Goal: Task Accomplishment & Management: Manage account settings

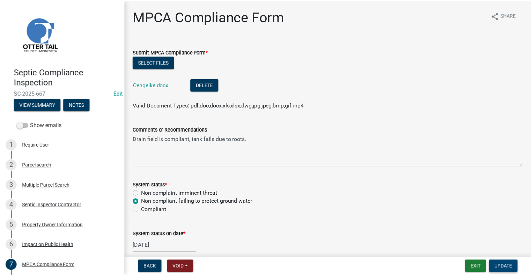
scroll to position [163, 0]
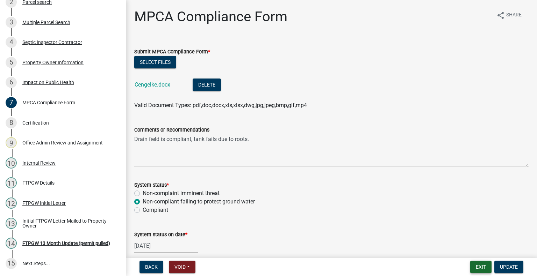
click at [485, 268] on button "Exit" at bounding box center [480, 267] width 21 height 13
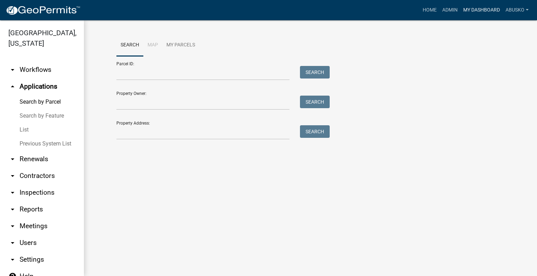
click at [480, 12] on link "My Dashboard" at bounding box center [481, 9] width 42 height 13
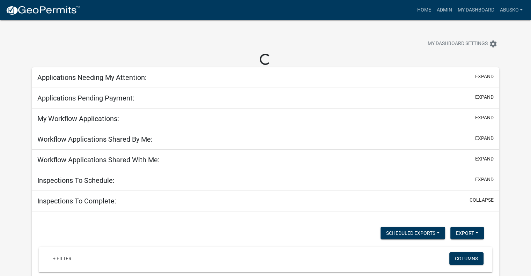
select select "1: 25"
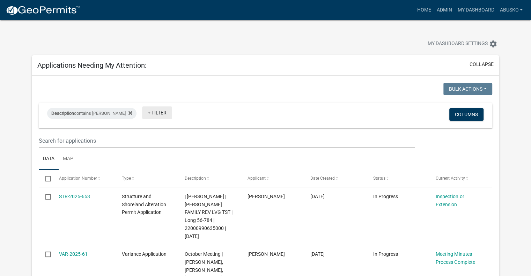
click at [142, 112] on link "+ Filter" at bounding box center [157, 113] width 30 height 13
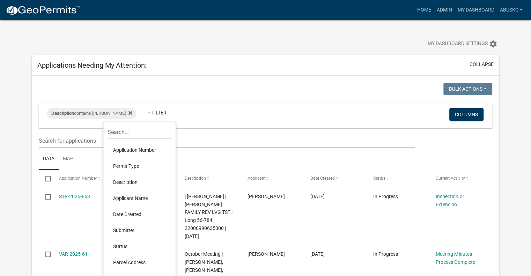
click at [123, 163] on li "Permit Type" at bounding box center [140, 166] width 64 height 16
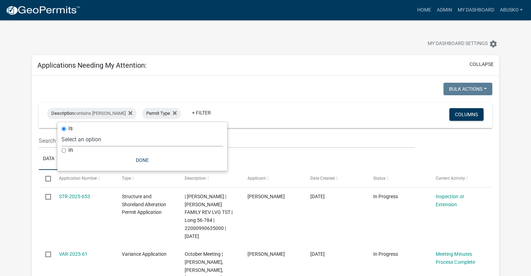
click at [100, 141] on select "Select an option Building Contractor / Excavators (Registration) Building Contr…" at bounding box center [142, 139] width 162 height 14
select select "6e70a9fa-9a46-4129-9cb1-bdd16cff0c50"
click at [85, 132] on select "Select an option Building Contractor / Excavators (Registration) Building Contr…" at bounding box center [142, 139] width 162 height 14
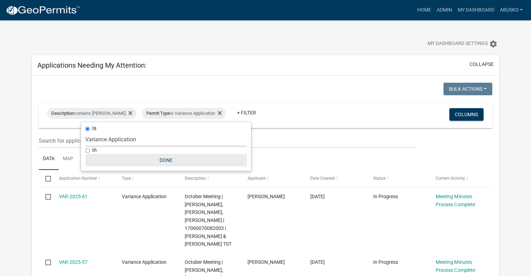
click at [171, 162] on button "Done" at bounding box center [166, 160] width 162 height 13
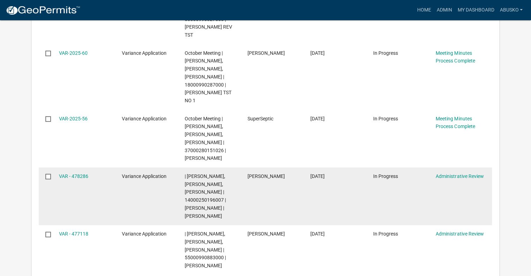
scroll to position [349, 0]
click at [78, 176] on link "VAR - 478286" at bounding box center [73, 176] width 29 height 6
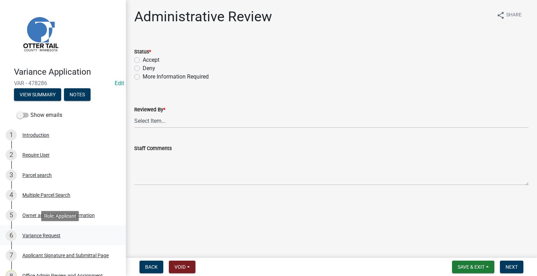
click at [44, 233] on div "Variance Request" at bounding box center [41, 235] width 38 height 5
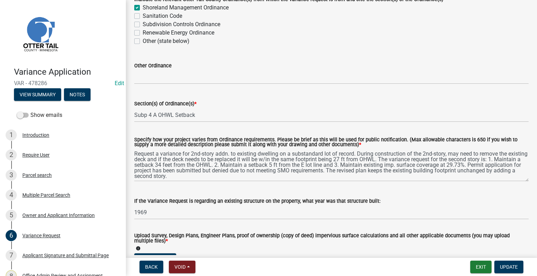
scroll to position [70, 0]
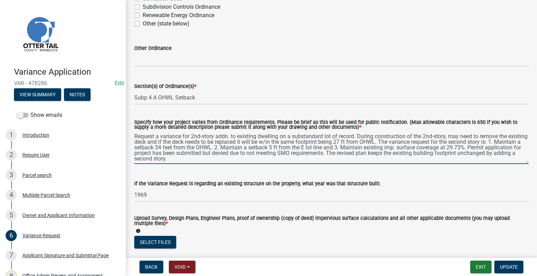
click at [230, 137] on textarea "Request a variance for 2nd-story addn. to existing dwelling on a substandard lo…" at bounding box center [331, 147] width 394 height 33
click at [239, 160] on textarea "Request a variance for 2nd-story addn to existing dwelling on a substandard lot…" at bounding box center [331, 147] width 394 height 33
paste textarea "Request a variance for 2nd-story addn. to existing dwelling on a substandard lo…"
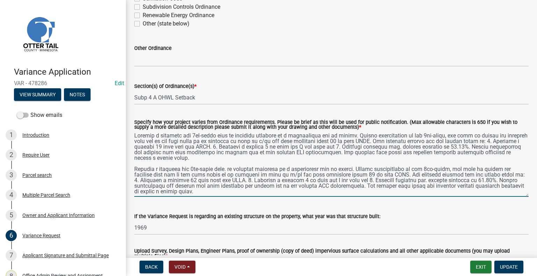
scroll to position [0, 0]
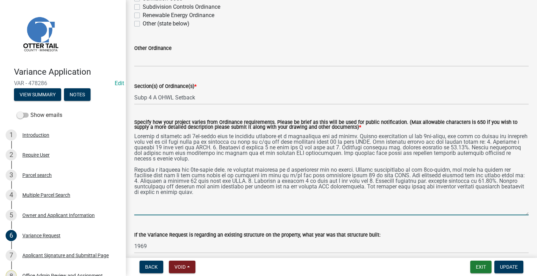
drag, startPoint x: 522, startPoint y: 164, endPoint x: 523, endPoint y: 215, distance: 51.3
click at [523, 215] on textarea "Specify how your project varies from Ordinance requirements. Please be brief as…" at bounding box center [331, 173] width 394 height 84
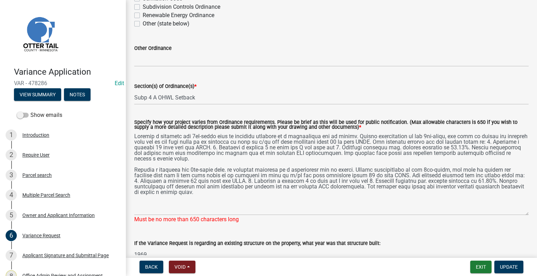
drag, startPoint x: 132, startPoint y: 169, endPoint x: 145, endPoint y: 177, distance: 14.9
click at [145, 177] on div "Specify how your project varies from Ordinance requirements. Please be brief as…" at bounding box center [331, 167] width 404 height 114
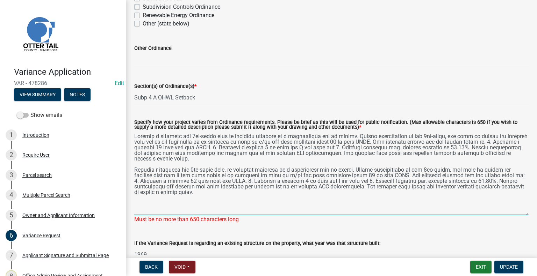
drag, startPoint x: 134, startPoint y: 167, endPoint x: 258, endPoint y: 195, distance: 127.4
click at [258, 195] on textarea "Specify how your project varies from Ordinance requirements. Please be brief as…" at bounding box center [331, 173] width 394 height 84
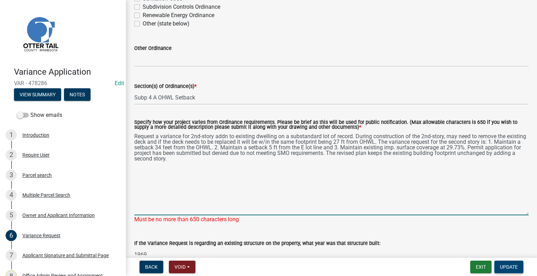
type textarea "Request a variance for 2nd-story addn to existing dwelling on a substandard lot…"
click at [504, 267] on span "Update" at bounding box center [508, 267] width 18 height 6
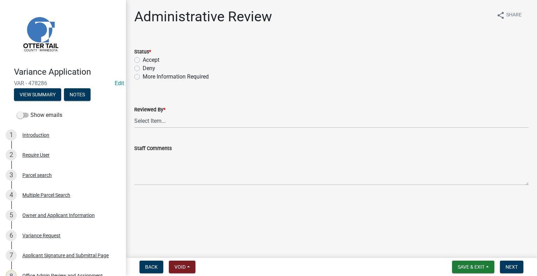
click at [143, 60] on label "Accept" at bounding box center [151, 60] width 17 height 8
click at [143, 60] on input "Accept" at bounding box center [145, 58] width 5 height 5
radio input "true"
click at [146, 121] on select "Select Item... [PERSON_NAME] [PERSON_NAME] [PERSON_NAME] [PERSON_NAME] [PERSON_…" at bounding box center [331, 121] width 394 height 14
click at [134, 114] on select "Select Item... [PERSON_NAME] [PERSON_NAME] [PERSON_NAME] [PERSON_NAME] [PERSON_…" at bounding box center [331, 121] width 394 height 14
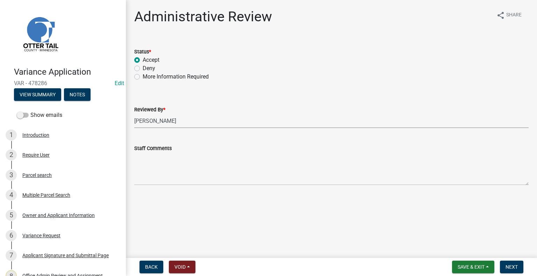
select select "1bc1e483-05bd-4456-8d1d-1de62b367160"
click at [514, 266] on span "Next" at bounding box center [511, 267] width 12 height 6
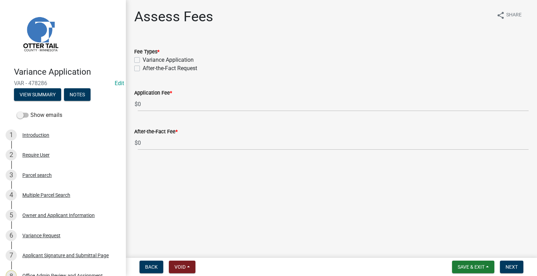
click at [143, 59] on label "Variance Application" at bounding box center [168, 60] width 51 height 8
click at [143, 59] on input "Variance Application" at bounding box center [145, 58] width 5 height 5
checkbox input "true"
checkbox input "false"
click at [509, 267] on span "Next" at bounding box center [511, 267] width 12 height 6
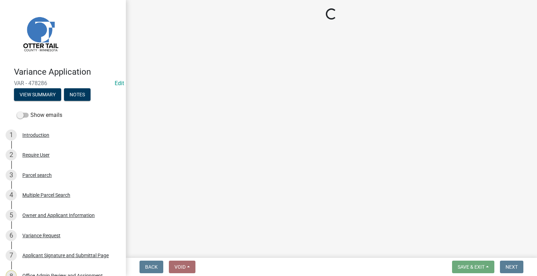
select select "3: 3"
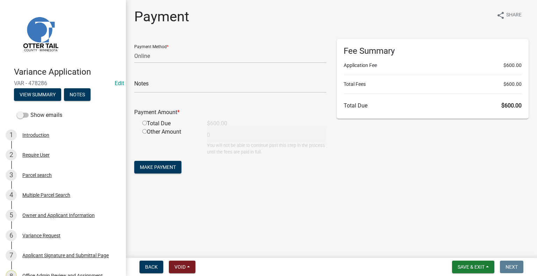
click at [145, 123] on input "radio" at bounding box center [144, 123] width 5 height 5
radio input "true"
type input "600"
click at [459, 265] on span "Save & Exit" at bounding box center [470, 267] width 27 height 6
click at [452, 249] on button "Save & Exit" at bounding box center [466, 249] width 56 height 17
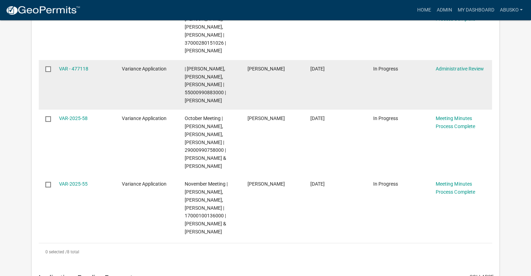
scroll to position [489, 0]
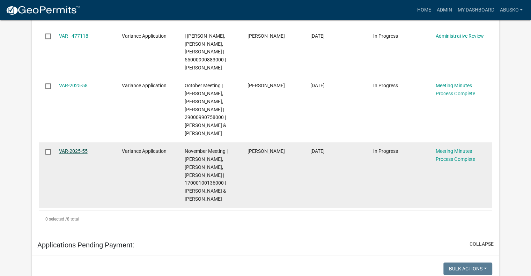
click at [81, 149] on link "VAR-2025-55" at bounding box center [73, 151] width 29 height 6
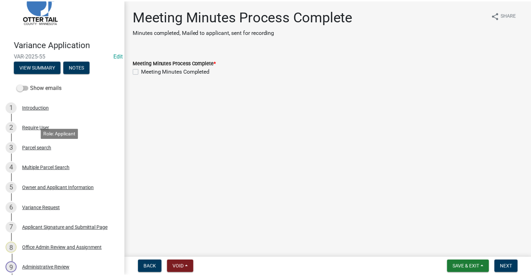
scroll to position [175, 0]
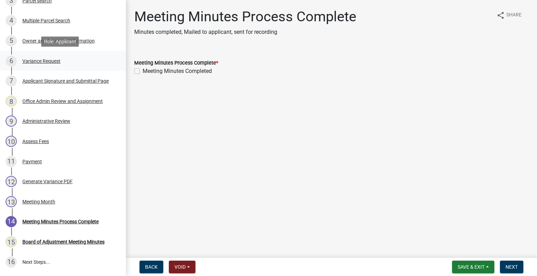
click at [54, 60] on div "Variance Request" at bounding box center [41, 61] width 38 height 5
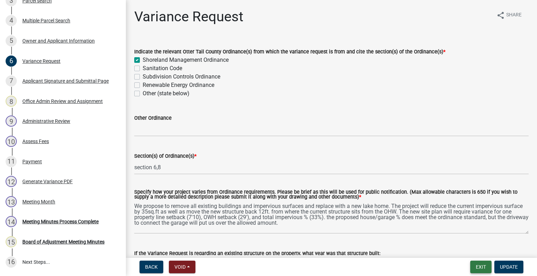
click at [480, 269] on button "Exit" at bounding box center [480, 267] width 21 height 13
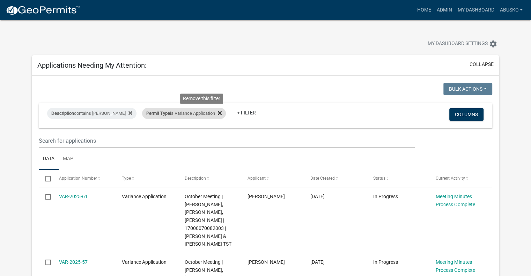
click at [218, 111] on icon at bounding box center [220, 113] width 4 height 6
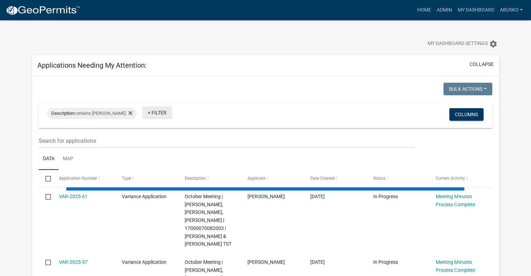
click at [146, 112] on link "+ Filter" at bounding box center [157, 113] width 30 height 13
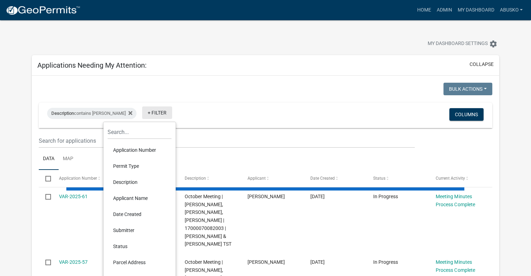
select select "1: 25"
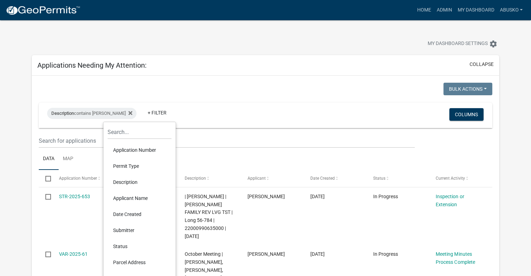
click at [136, 162] on li "Permit Type" at bounding box center [140, 166] width 64 height 16
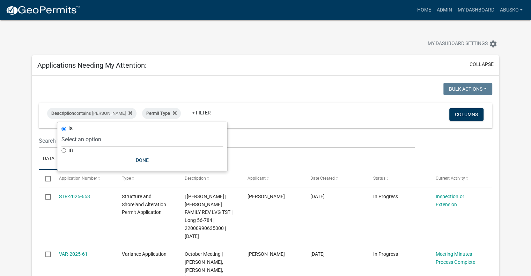
click at [116, 139] on select "Select an option Building Contractor / Excavators (Registration) Building Contr…" at bounding box center [142, 139] width 162 height 14
select select "6e4aec68-bfe6-4728-abf4-01362d967f60"
click at [99, 132] on select "Select an option Building Contractor / Excavators (Registration) Building Contr…" at bounding box center [142, 139] width 162 height 14
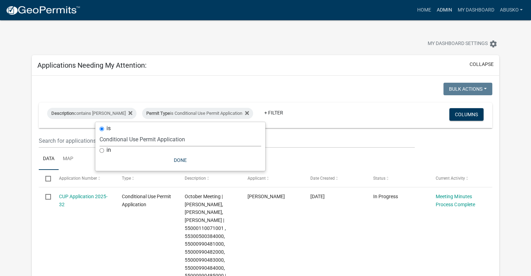
click at [439, 12] on link "Admin" at bounding box center [444, 9] width 21 height 13
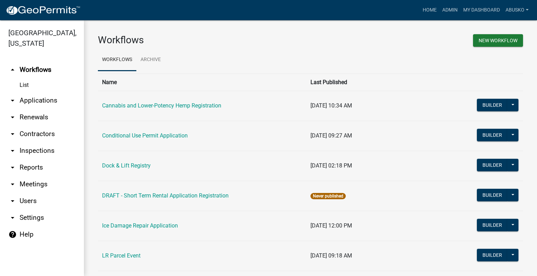
click at [39, 98] on link "arrow_drop_down Applications" at bounding box center [42, 100] width 84 height 17
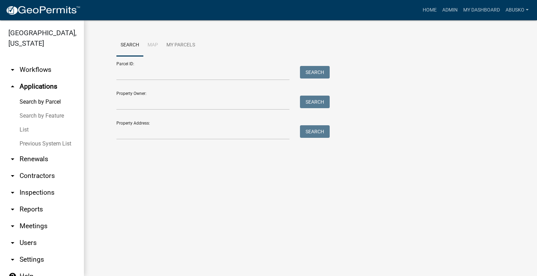
click at [37, 68] on link "arrow_drop_down Workflows" at bounding box center [42, 69] width 84 height 17
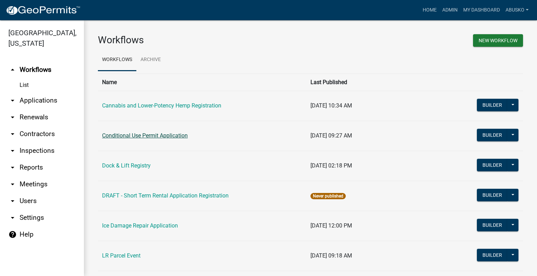
click at [153, 134] on link "Conditional Use Permit Application" at bounding box center [145, 135] width 86 height 7
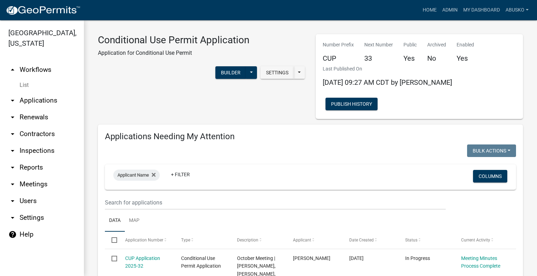
scroll to position [140, 0]
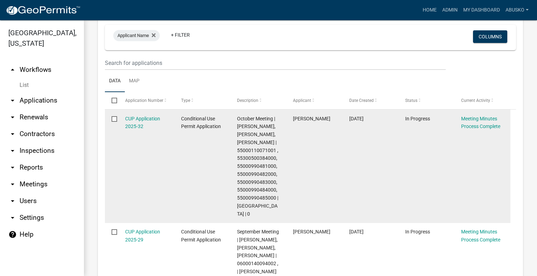
select select "3: 100"
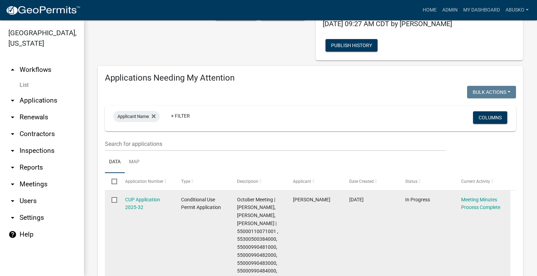
scroll to position [0, 0]
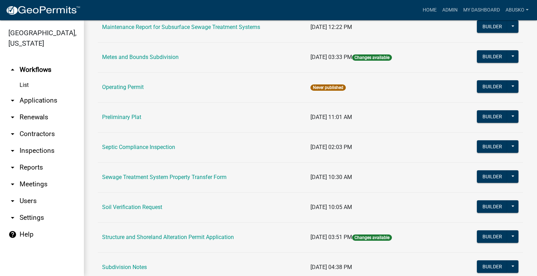
scroll to position [258, 0]
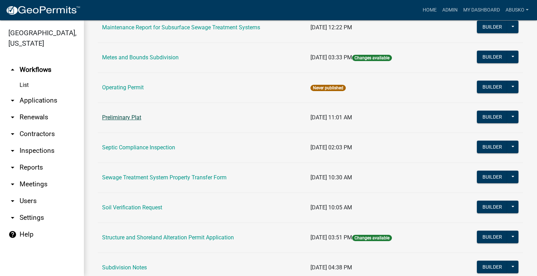
click at [113, 116] on link "Preliminary Plat" at bounding box center [121, 117] width 39 height 7
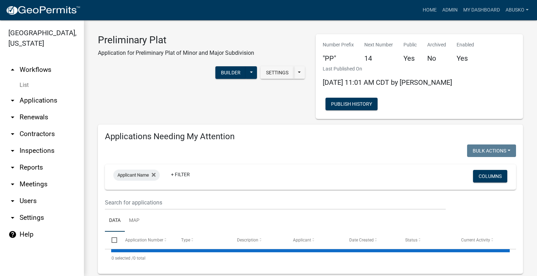
select select "3: 100"
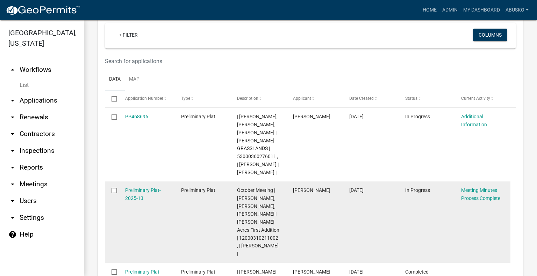
scroll to position [559, 0]
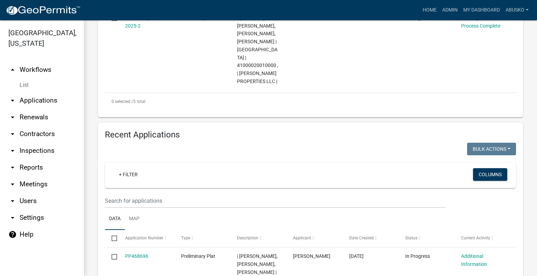
drag, startPoint x: 309, startPoint y: 165, endPoint x: 267, endPoint y: 114, distance: 65.7
click at [267, 143] on div at bounding box center [205, 150] width 211 height 14
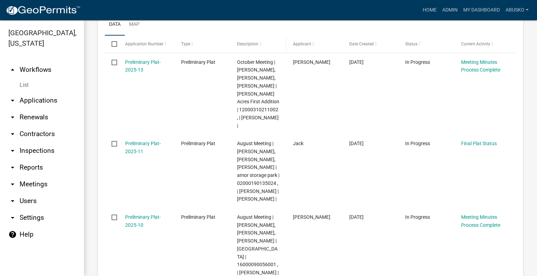
scroll to position [175, 0]
